Goal: Task Accomplishment & Management: Use online tool/utility

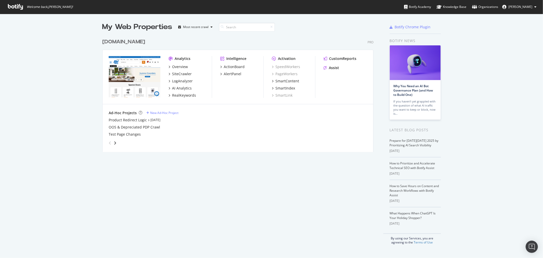
scroll to position [253, 535]
click at [119, 38] on div "[DOMAIN_NAME]" at bounding box center [123, 41] width 43 height 7
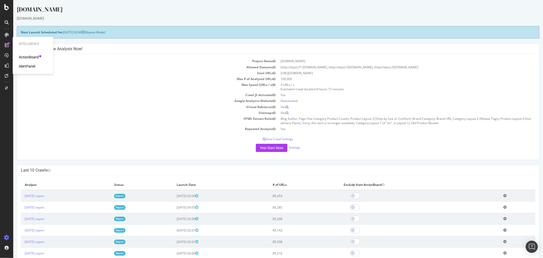
click at [34, 54] on div "Intelligence ActionBoard AlertPanel" at bounding box center [33, 55] width 37 height 35
click at [34, 55] on div "ActionBoard" at bounding box center [29, 57] width 20 height 5
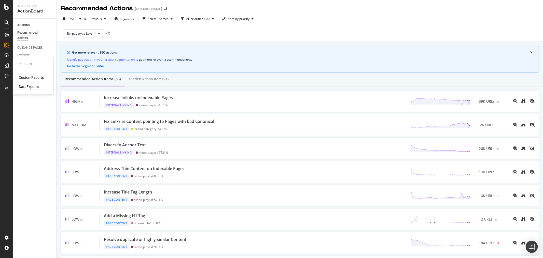
click at [21, 86] on div "DataExports" at bounding box center [29, 86] width 20 height 5
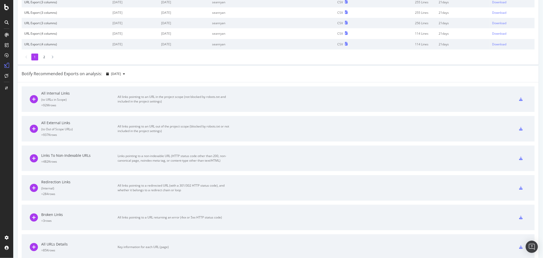
scroll to position [113, 0]
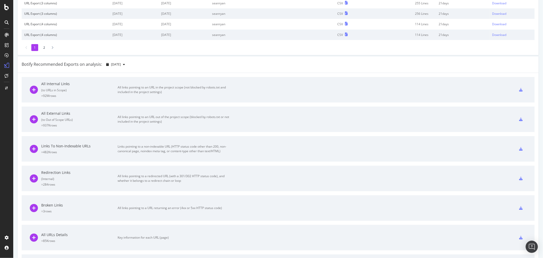
click at [519, 178] on icon at bounding box center [521, 178] width 4 height 4
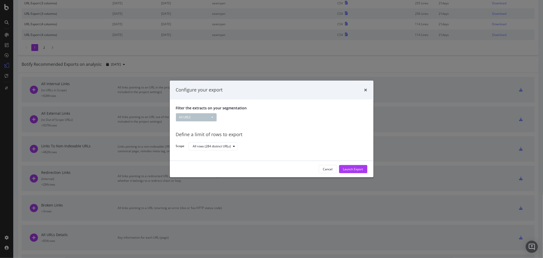
click at [219, 141] on div "Define a limit of rows to export Scope All rows (284 distinct URLs)" at bounding box center [272, 139] width 192 height 24
click at [220, 145] on div "All rows (284 distinct URLs)" at bounding box center [212, 146] width 38 height 3
click at [311, 132] on div "Define a limit of rows to export" at bounding box center [272, 134] width 192 height 7
click at [363, 171] on button "Launch Export" at bounding box center [353, 169] width 28 height 8
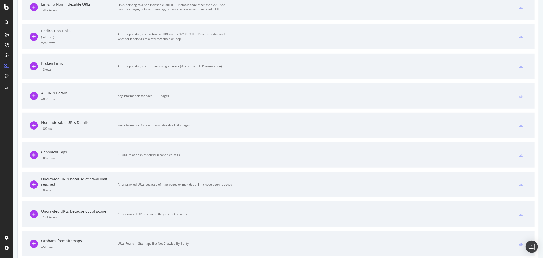
scroll to position [278, 0]
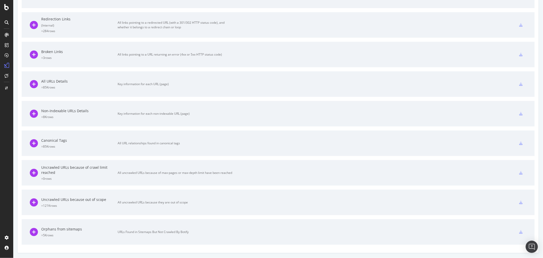
click at [393, 207] on div "Uncrawled URLs because out of scope = 121K rows All uncrawled URLs because they…" at bounding box center [278, 201] width 497 height 25
click at [169, 228] on div "Orphans from sitemaps = 5K rows URLs Found in Sitemaps But Not Crawled By Botify" at bounding box center [131, 231] width 202 height 25
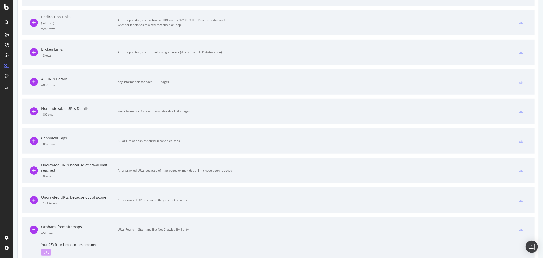
scroll to position [271, 0]
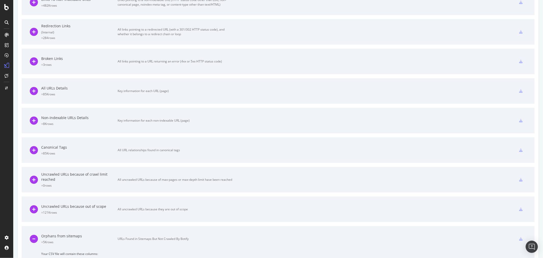
click at [241, 166] on div "All Internal Links ( to URLs in Scope ) = 92M rows All links pointing to an URL…" at bounding box center [278, 103] width 521 height 355
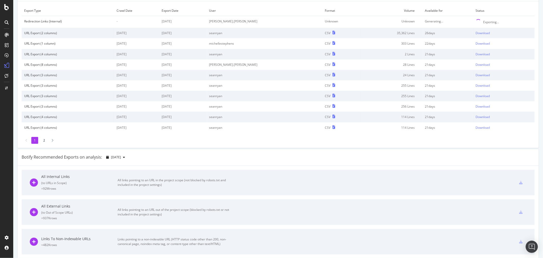
scroll to position [0, 0]
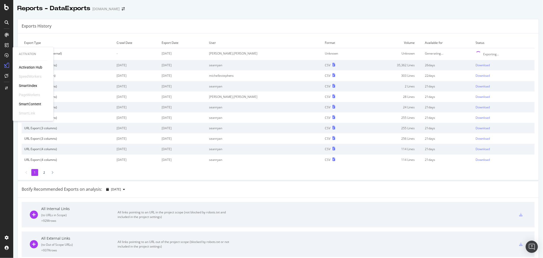
click at [27, 86] on div "SmartIndex" at bounding box center [28, 85] width 18 height 5
